Goal: Task Accomplishment & Management: Use online tool/utility

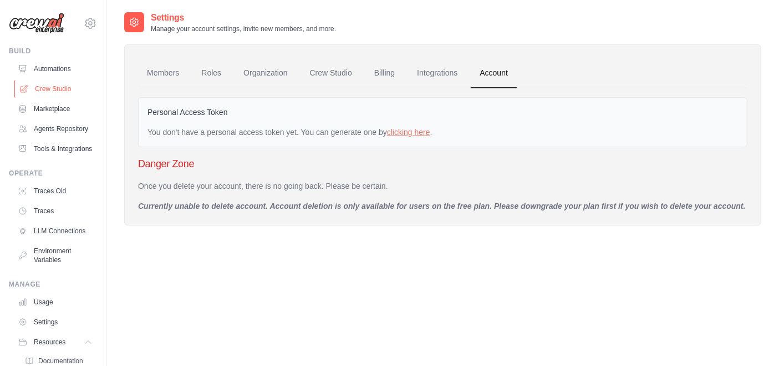
click at [60, 86] on link "Crew Studio" at bounding box center [56, 89] width 84 height 18
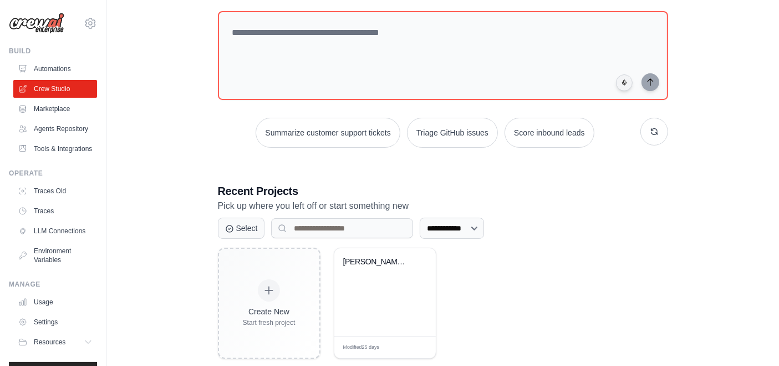
scroll to position [80, 0]
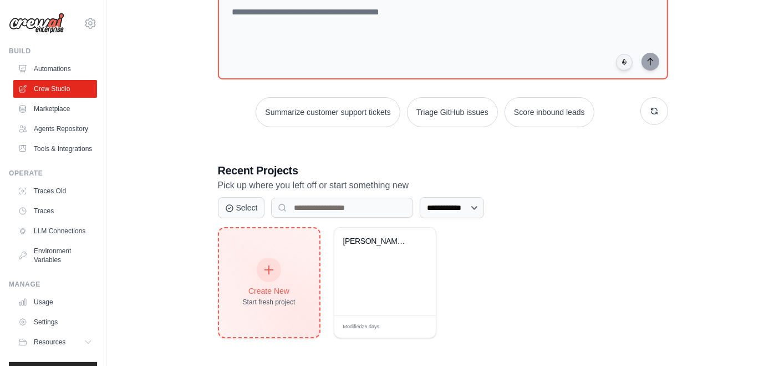
click at [266, 276] on div at bounding box center [269, 269] width 24 height 24
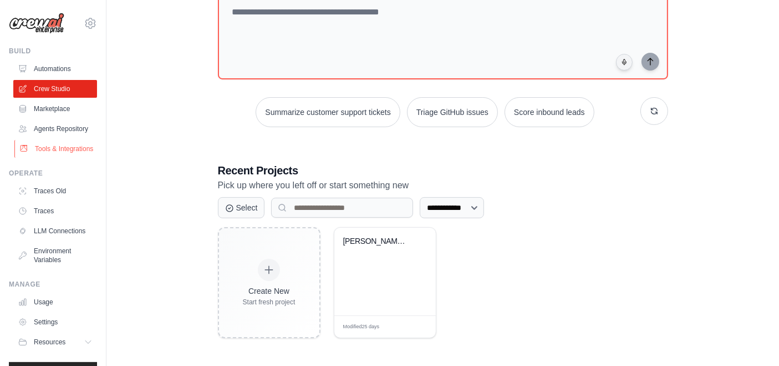
click at [58, 158] on link "Tools & Integrations" at bounding box center [56, 149] width 84 height 18
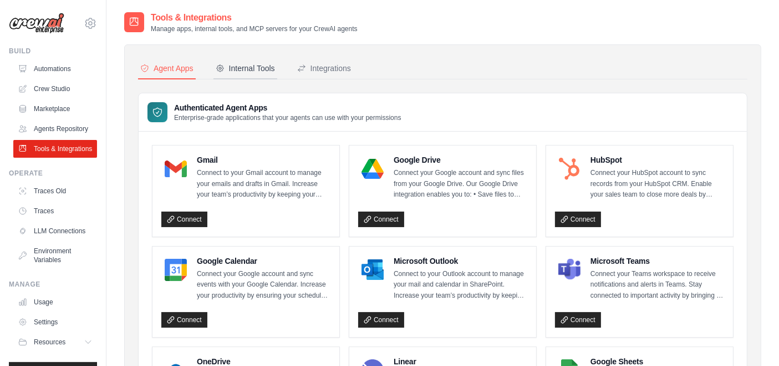
click at [255, 69] on div "Internal Tools" at bounding box center [245, 68] width 59 height 11
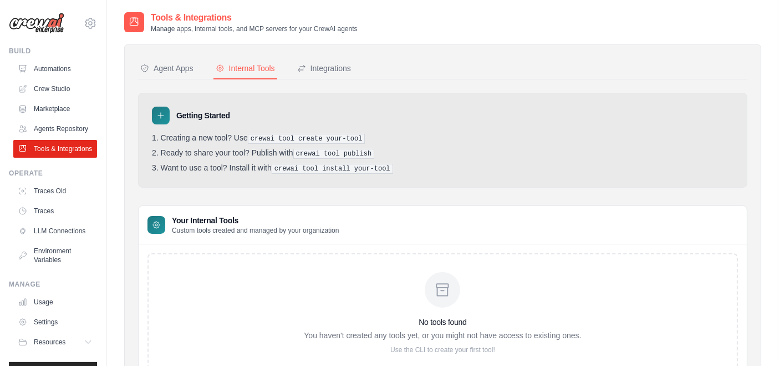
scroll to position [55, 0]
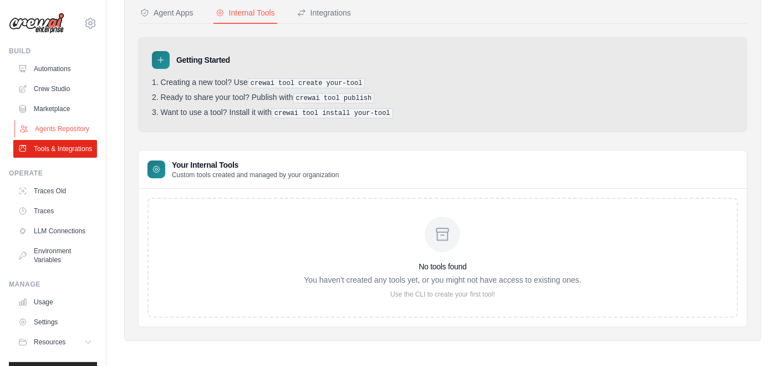
click at [55, 134] on link "Agents Repository" at bounding box center [56, 129] width 84 height 18
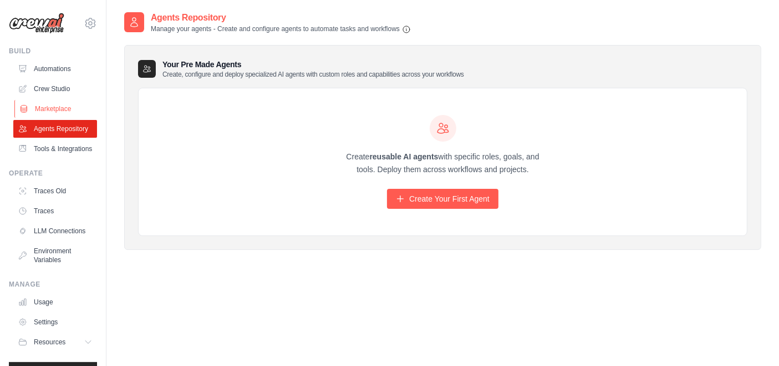
click at [56, 111] on link "Marketplace" at bounding box center [56, 109] width 84 height 18
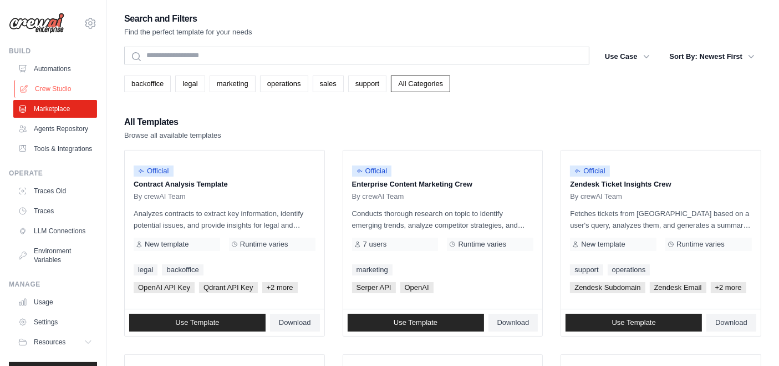
click at [70, 84] on link "Crew Studio" at bounding box center [56, 89] width 84 height 18
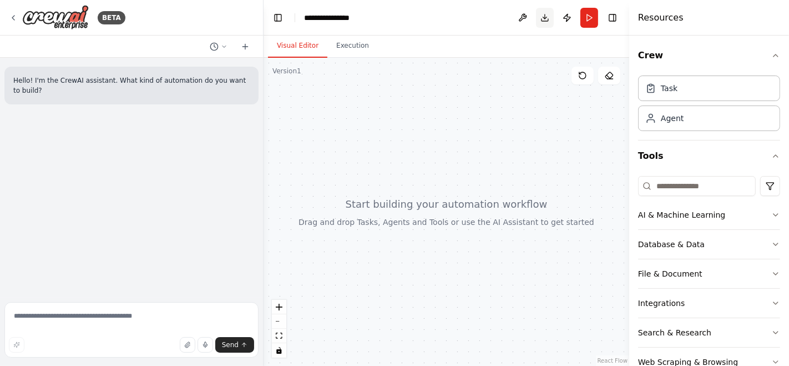
click at [549, 21] on button "Download" at bounding box center [545, 18] width 18 height 20
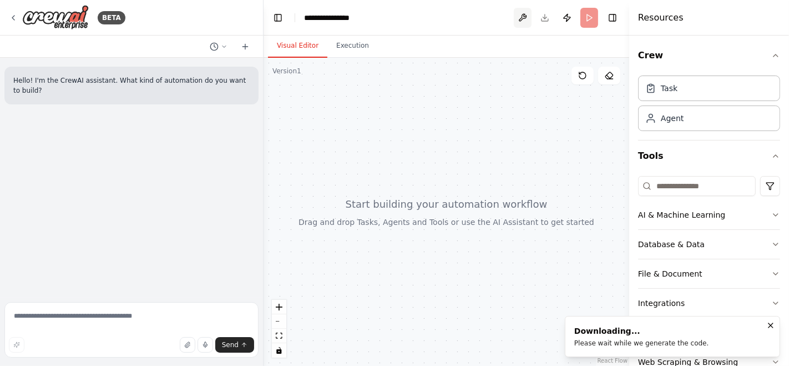
click at [520, 23] on button at bounding box center [523, 18] width 18 height 20
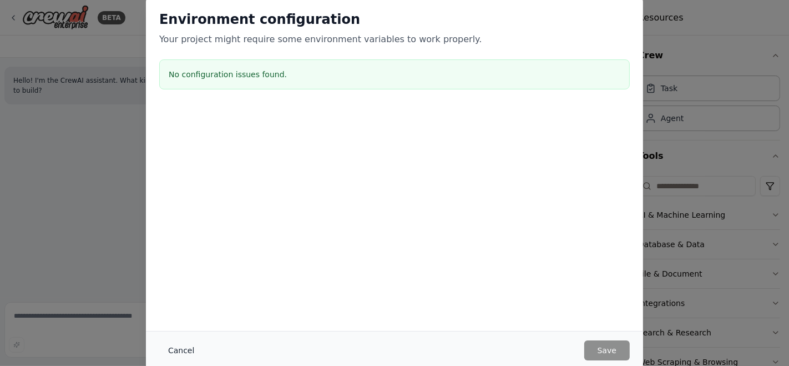
click at [184, 350] on button "Cancel" at bounding box center [181, 350] width 44 height 20
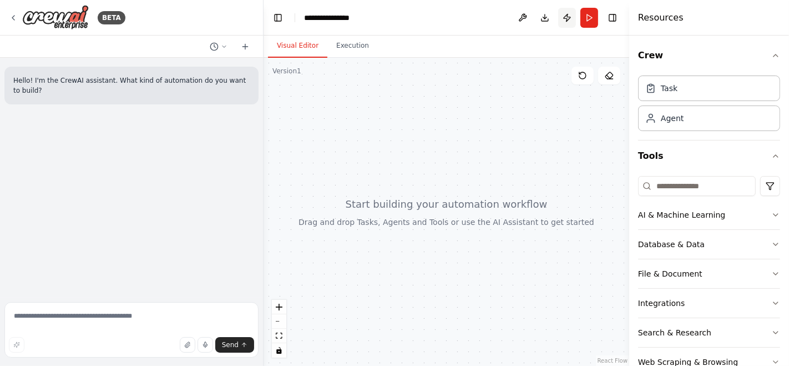
click at [564, 22] on button "Publish" at bounding box center [567, 18] width 18 height 20
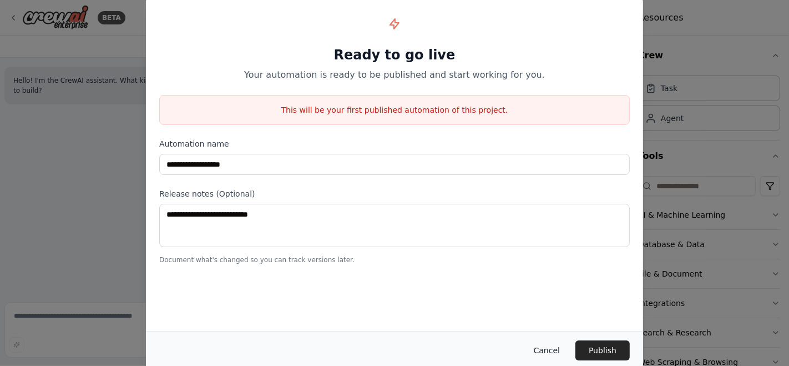
click at [549, 346] on button "Cancel" at bounding box center [547, 350] width 44 height 20
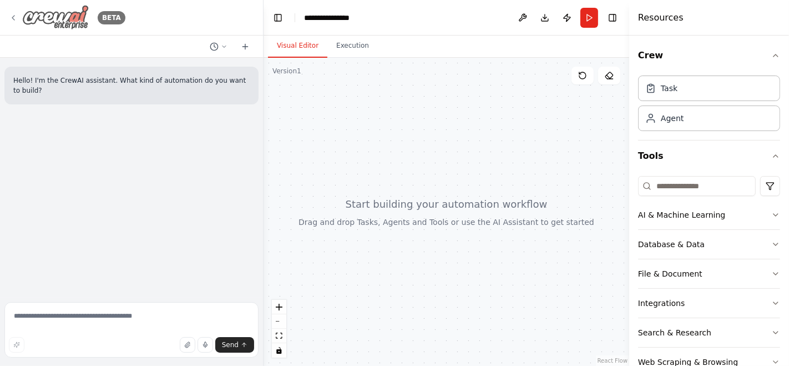
click at [73, 18] on img at bounding box center [55, 17] width 67 height 25
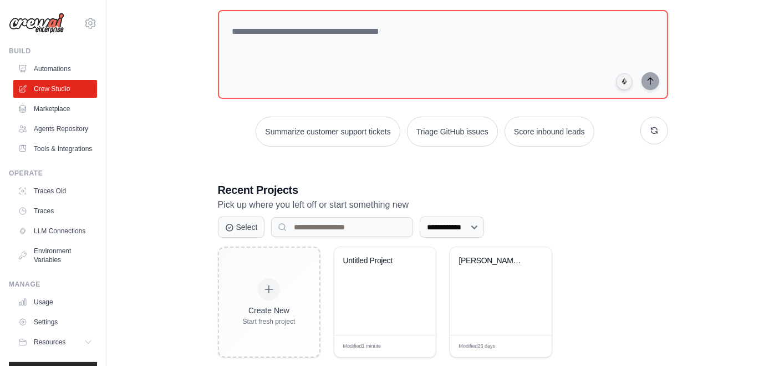
scroll to position [80, 0]
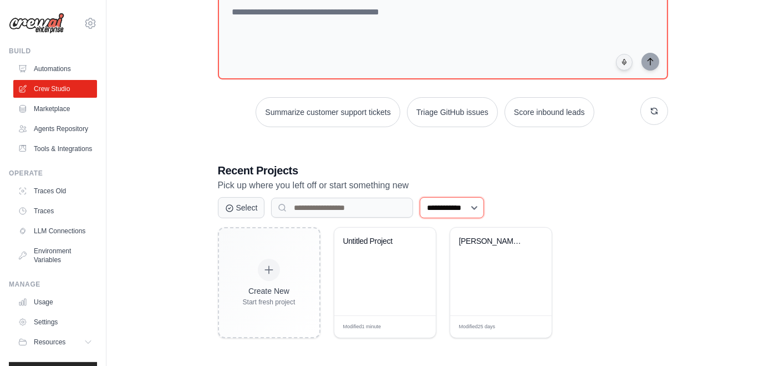
click at [467, 209] on select "**********" at bounding box center [452, 207] width 64 height 21
click at [686, 182] on div "**********" at bounding box center [442, 143] width 637 height 425
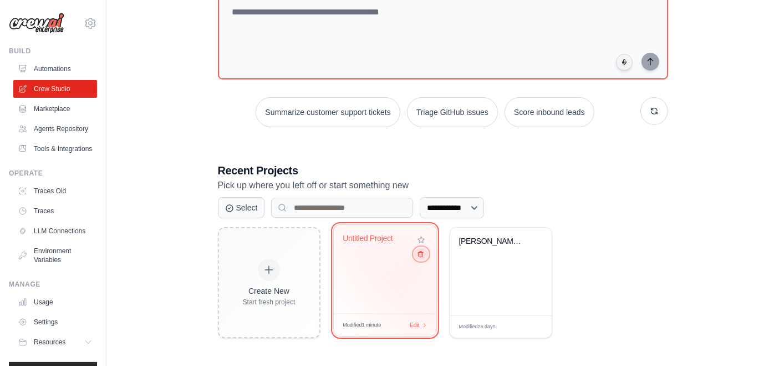
click at [422, 259] on button at bounding box center [420, 253] width 13 height 12
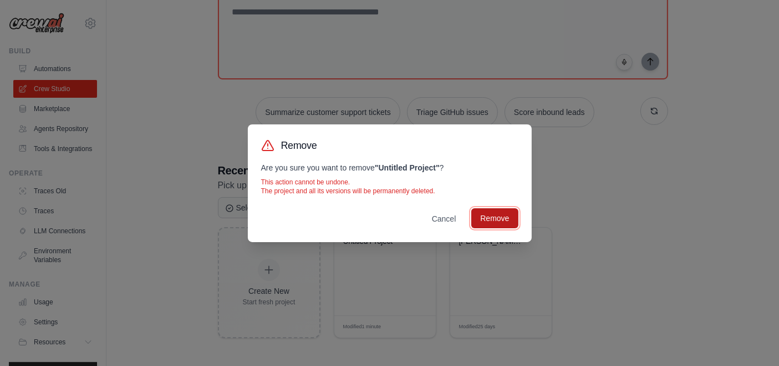
click at [493, 212] on button "Remove" at bounding box center [495, 218] width 47 height 20
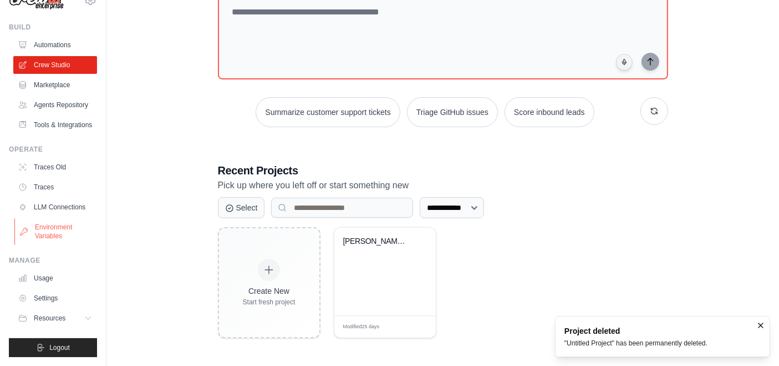
scroll to position [49, 0]
click at [55, 318] on span "Resources" at bounding box center [51, 317] width 32 height 9
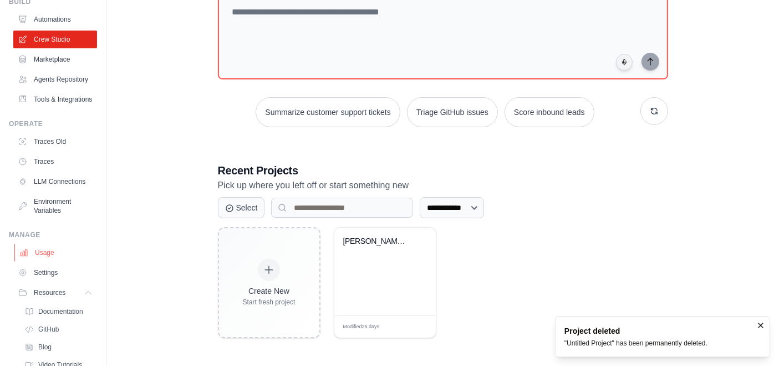
scroll to position [120, 0]
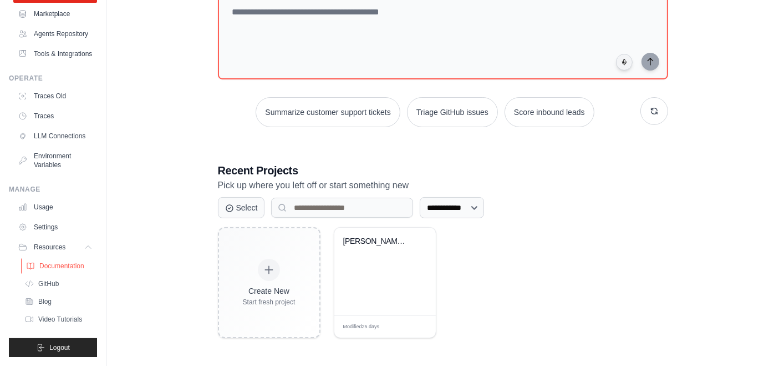
click at [50, 263] on span "Documentation" at bounding box center [61, 265] width 45 height 9
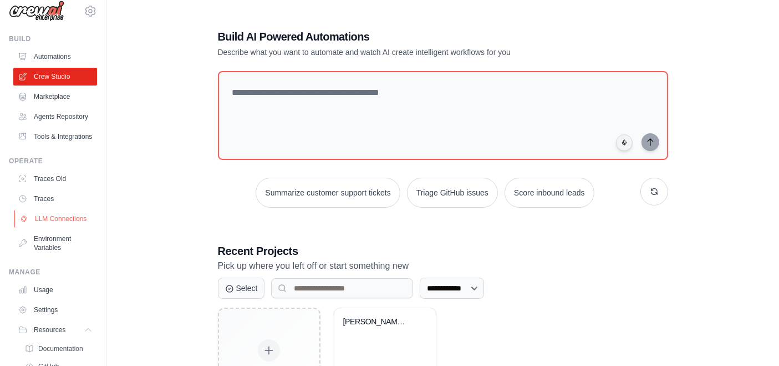
scroll to position [0, 0]
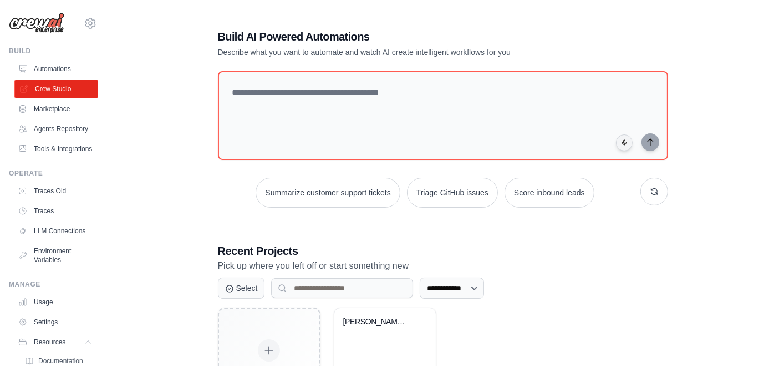
click at [65, 90] on link "Crew Studio" at bounding box center [56, 89] width 84 height 18
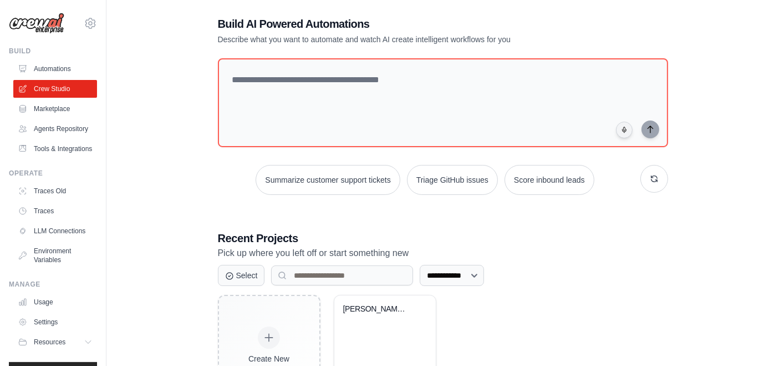
scroll to position [80, 0]
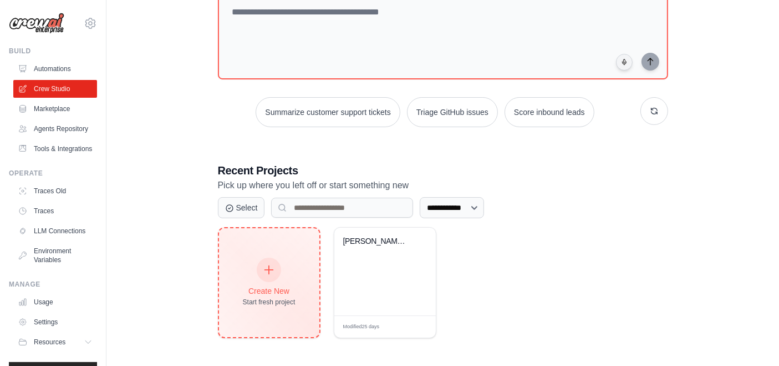
click at [281, 279] on div "Create New Start fresh project" at bounding box center [269, 282] width 53 height 48
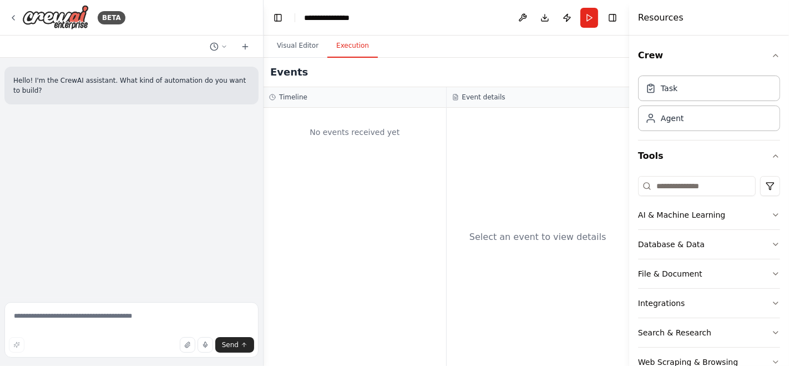
click at [356, 51] on button "Execution" at bounding box center [352, 45] width 50 height 23
click at [358, 129] on div "No events received yet" at bounding box center [354, 132] width 171 height 38
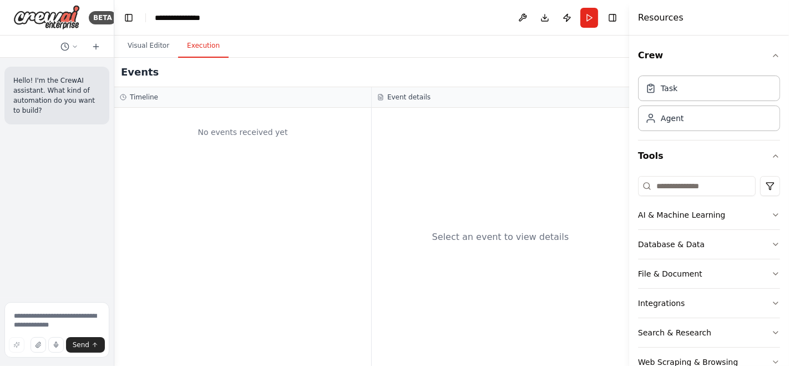
drag, startPoint x: 260, startPoint y: 48, endPoint x: 44, endPoint y: 62, distance: 216.3
click at [44, 62] on div "BETA Hello! I'm the CrewAI assistant. What kind of automation do you want to bu…" at bounding box center [57, 183] width 114 height 366
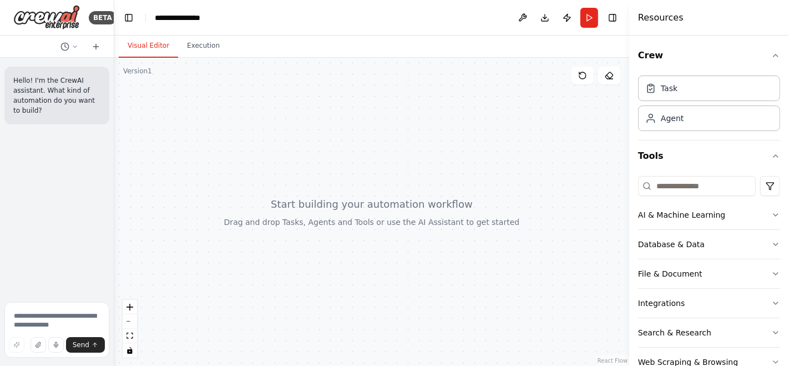
click at [146, 43] on button "Visual Editor" at bounding box center [148, 45] width 59 height 23
click at [771, 54] on icon "button" at bounding box center [775, 55] width 9 height 9
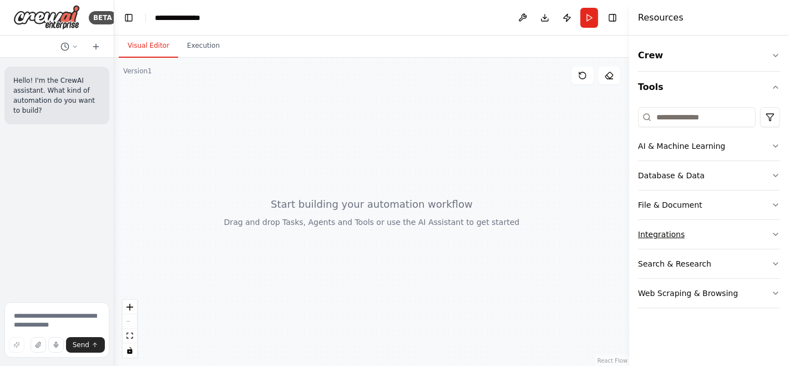
click at [682, 241] on button "Integrations" at bounding box center [709, 234] width 142 height 29
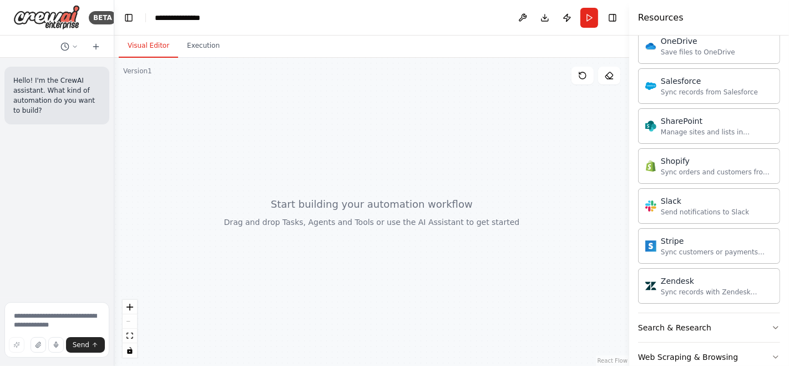
scroll to position [839, 0]
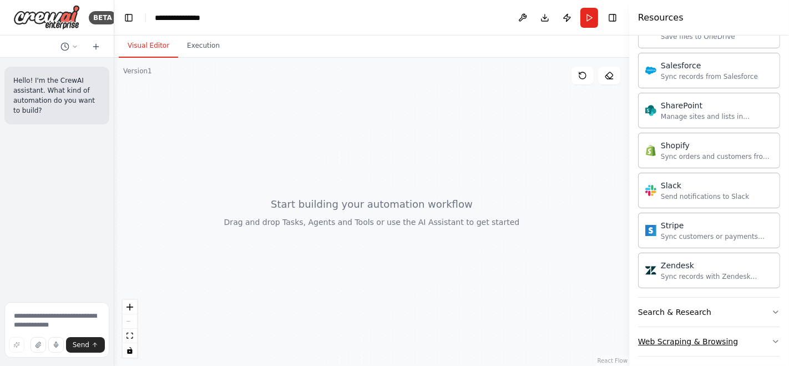
click at [685, 336] on div "Web Scraping & Browsing" at bounding box center [688, 341] width 100 height 11
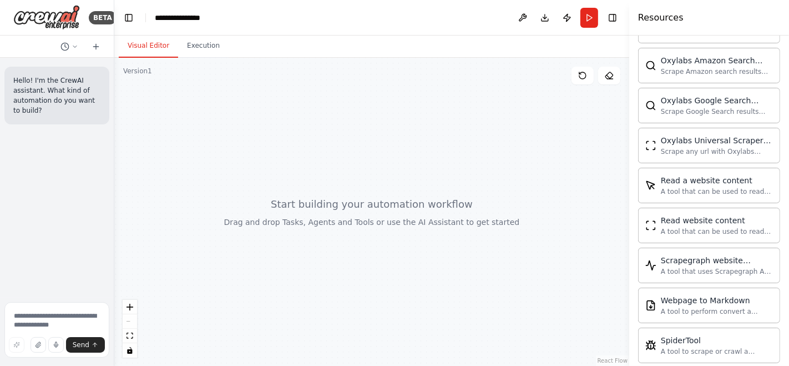
scroll to position [1442, 0]
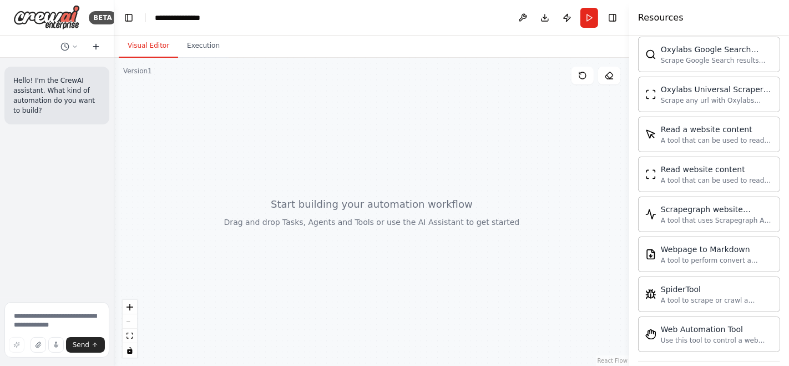
click at [98, 50] on icon at bounding box center [96, 46] width 9 height 9
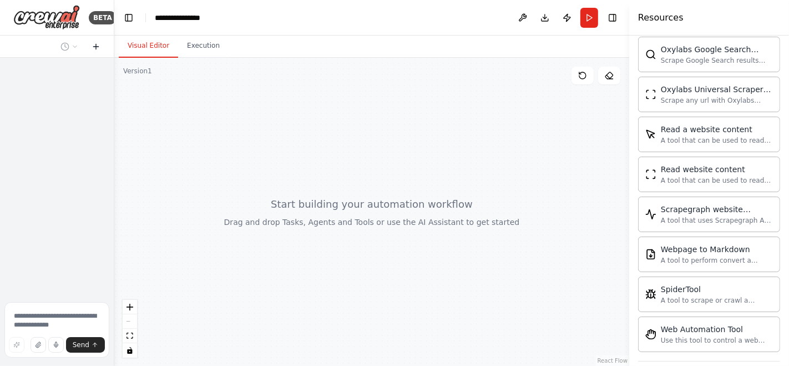
click at [98, 50] on icon at bounding box center [96, 46] width 9 height 9
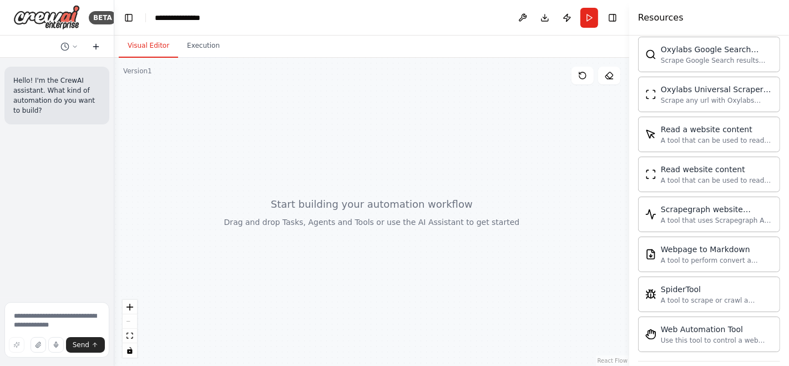
click at [98, 50] on icon at bounding box center [96, 46] width 9 height 9
click at [615, 16] on button "Toggle Right Sidebar" at bounding box center [613, 18] width 16 height 16
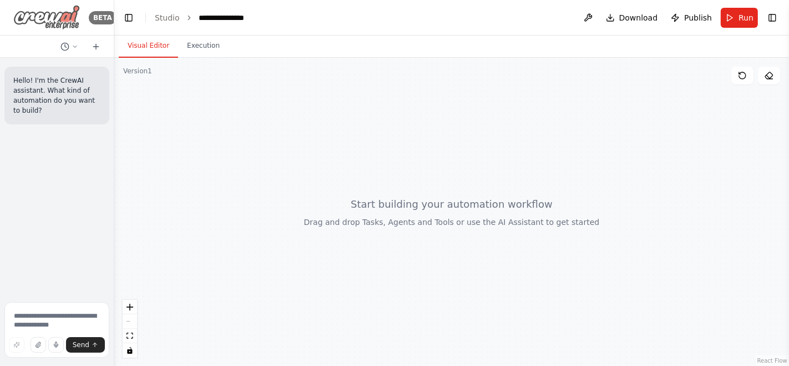
click at [53, 21] on img at bounding box center [46, 17] width 67 height 25
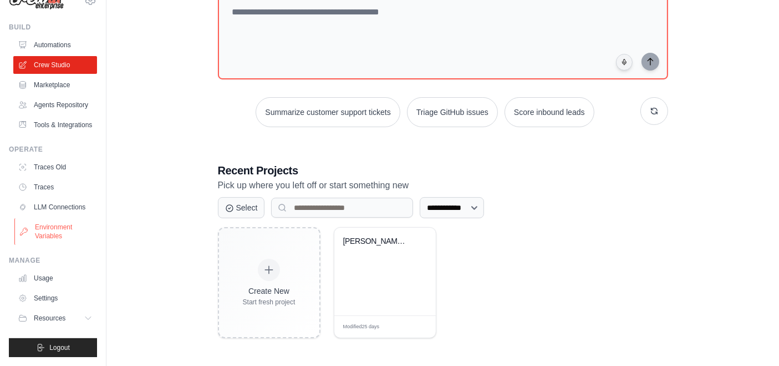
scroll to position [49, 0]
click at [57, 320] on span "Resources" at bounding box center [51, 317] width 32 height 9
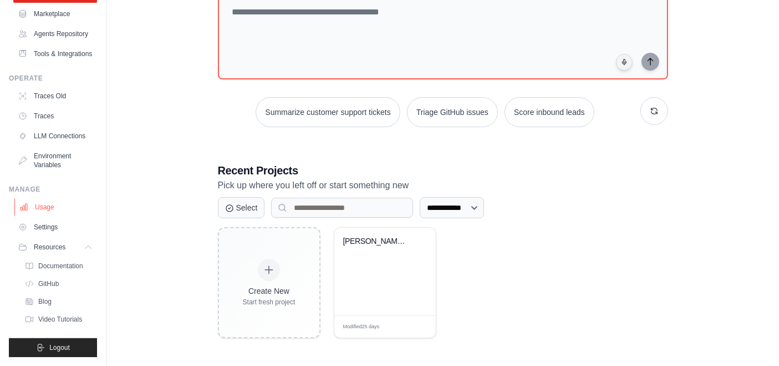
scroll to position [120, 0]
click at [67, 265] on span "Documentation" at bounding box center [61, 265] width 45 height 9
